Goal: Task Accomplishment & Management: Complete application form

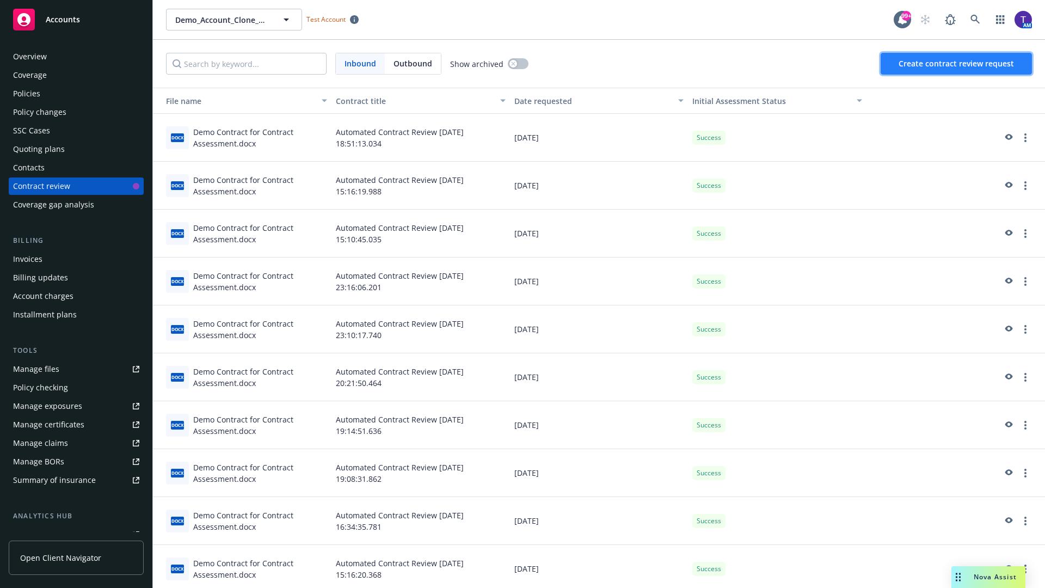
click at [957, 64] on span "Create contract review request" at bounding box center [956, 63] width 115 height 10
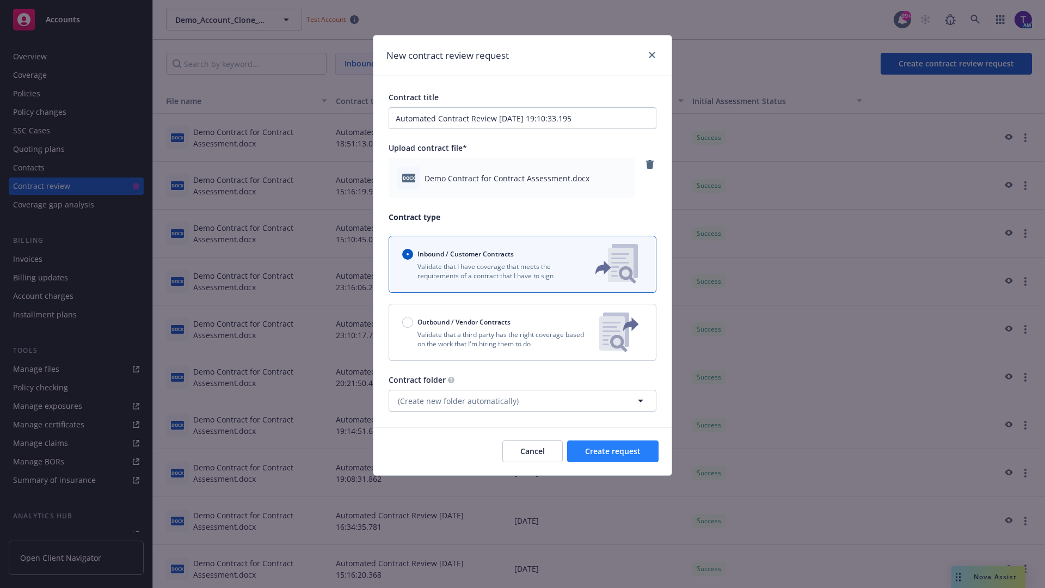
type input "Automated Contract Review 09-24-2025 19:10:33.195"
click at [613, 451] on span "Create request" at bounding box center [613, 451] width 56 height 10
